Goal: Task Accomplishment & Management: Manage account settings

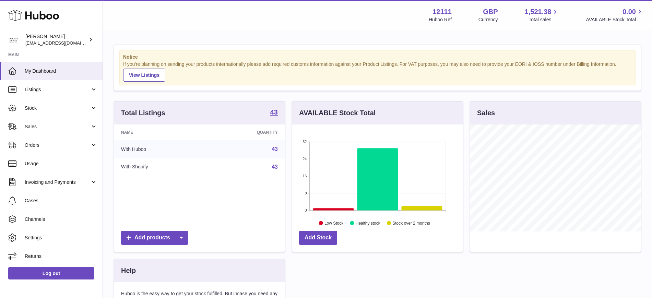
scroll to position [107, 171]
click at [70, 143] on span "Orders" at bounding box center [58, 145] width 66 height 7
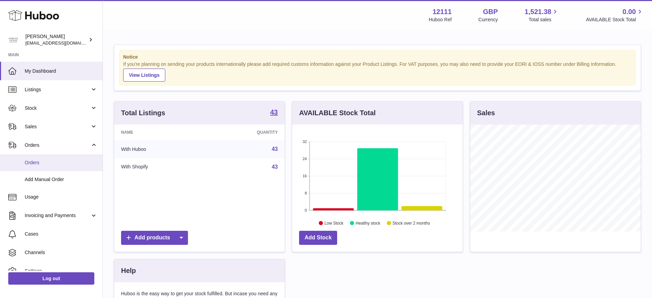
click at [52, 167] on link "Orders" at bounding box center [51, 162] width 103 height 17
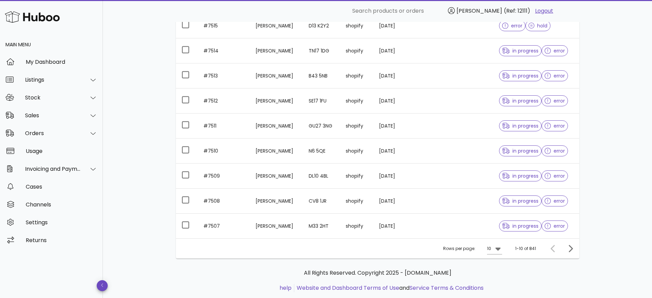
scroll to position [149, 0]
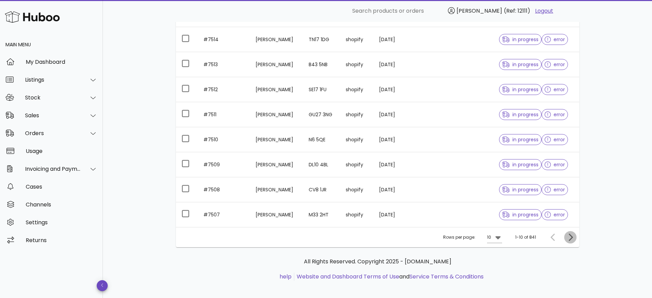
click at [572, 237] on icon "Next page" at bounding box center [571, 237] width 4 height 7
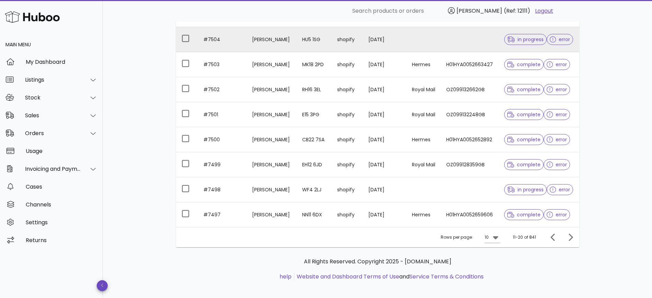
click at [464, 52] on td at bounding box center [470, 39] width 58 height 25
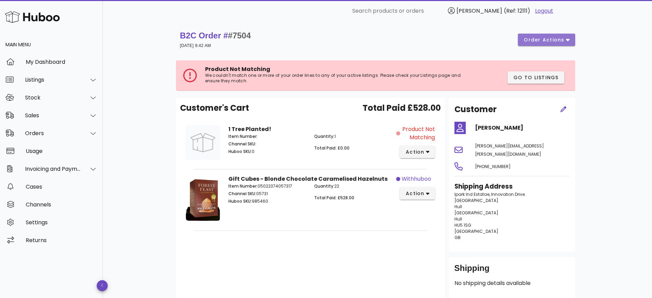
click at [565, 40] on span "order actions" at bounding box center [547, 39] width 46 height 7
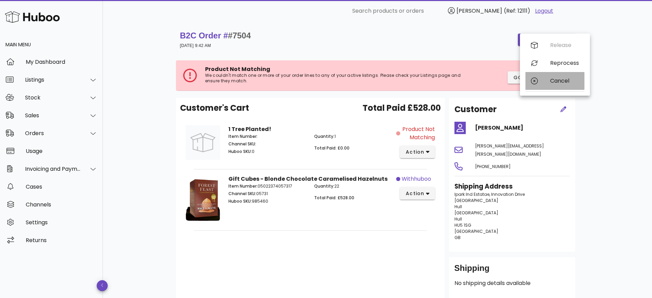
click at [555, 84] on div "Cancel" at bounding box center [564, 81] width 29 height 7
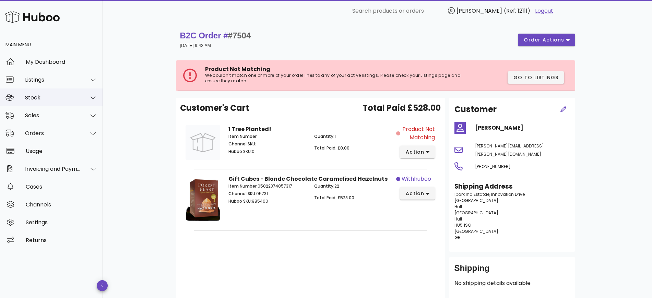
click at [83, 95] on div at bounding box center [89, 97] width 16 height 17
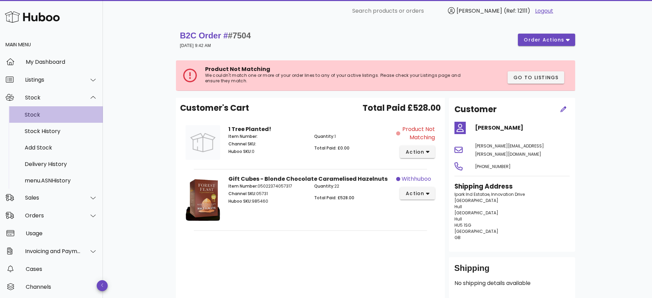
click at [42, 112] on div "Stock" at bounding box center [61, 115] width 73 height 7
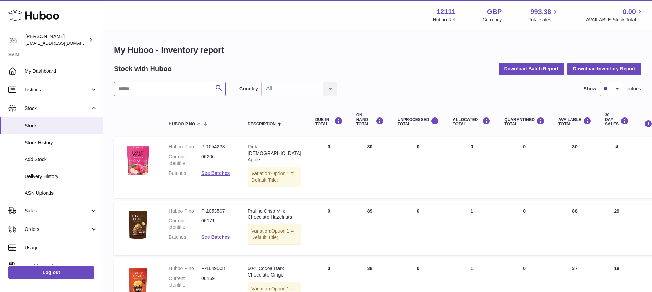
click at [183, 86] on input "text" at bounding box center [170, 89] width 112 height 14
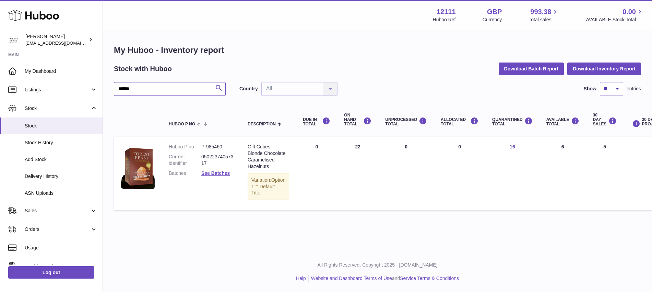
type input "******"
click at [510, 148] on link "16" at bounding box center [512, 146] width 5 height 5
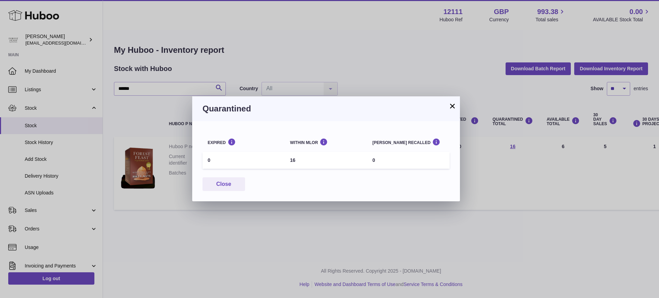
click at [449, 109] on button "×" at bounding box center [452, 106] width 8 height 8
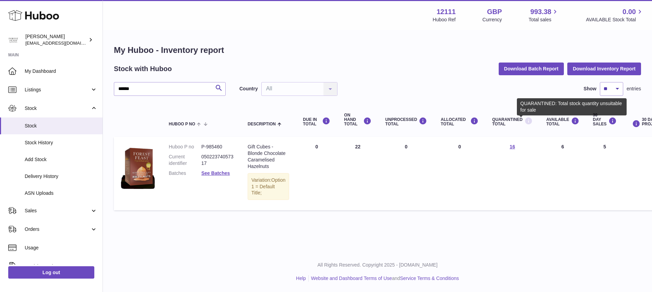
click at [525, 120] on icon at bounding box center [529, 121] width 8 height 9
